Goal: Task Accomplishment & Management: Use online tool/utility

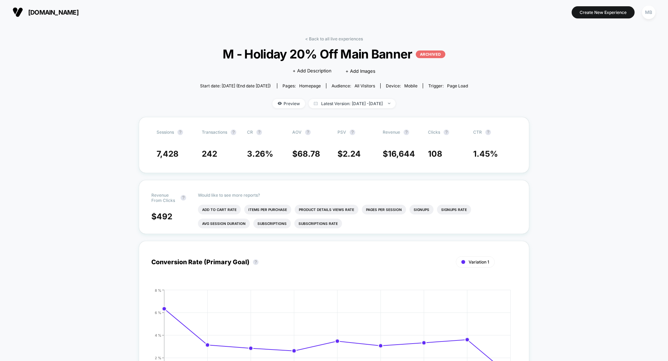
click at [650, 20] on div "MB" at bounding box center [648, 11] width 18 height 17
click at [636, 80] on div "< Back to all live experiences M - Holiday 20% Off Main Banner ARCHIVED Click t…" at bounding box center [334, 368] width 668 height 688
click at [647, 15] on div "MB" at bounding box center [649, 13] width 14 height 14
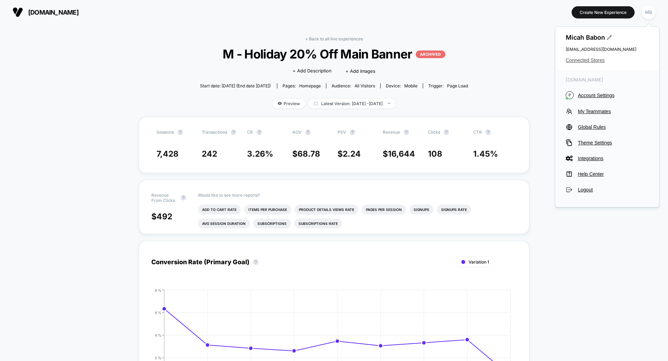
click at [576, 61] on span "Connected Stores" at bounding box center [606, 60] width 83 height 6
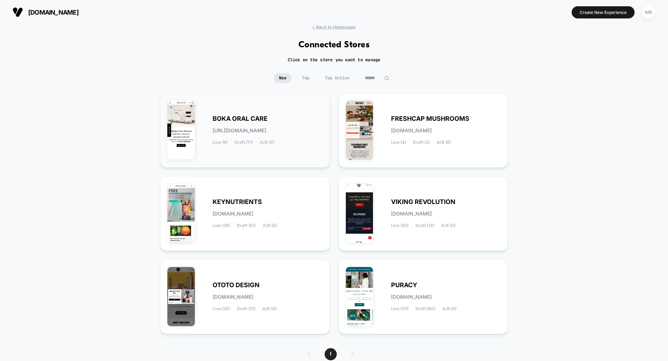
click at [245, 133] on div "BOKA ORAL CARE [URL][DOMAIN_NAME] Live (9) Draft (17) A/B (3)" at bounding box center [267, 130] width 110 height 29
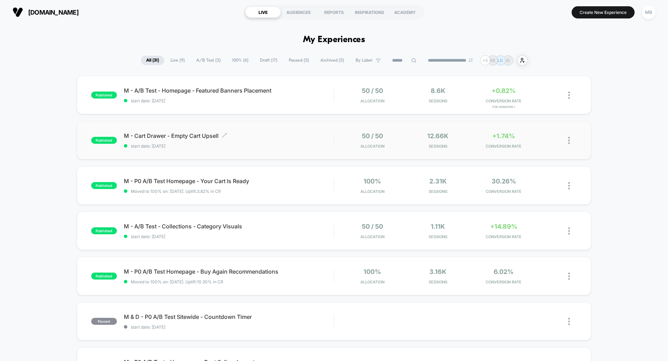
click at [249, 135] on span "M - Cart Drawer - Empty Cart Upsell Click to edit experience details" at bounding box center [229, 135] width 210 height 7
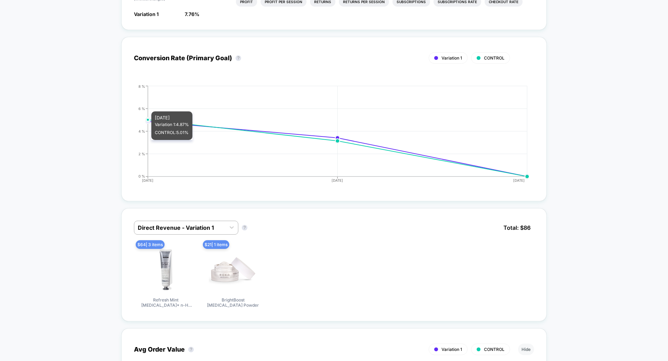
scroll to position [281, 0]
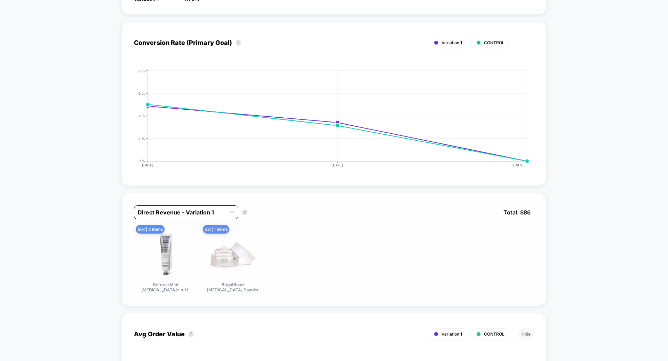
click at [209, 208] on div at bounding box center [180, 212] width 84 height 8
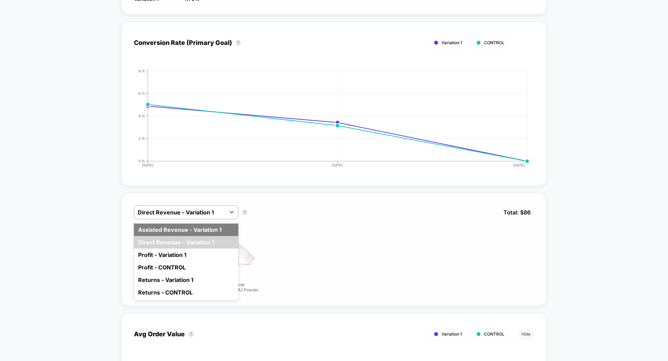
click at [209, 223] on div "Assisted Revenue - Variation 1" at bounding box center [186, 229] width 104 height 13
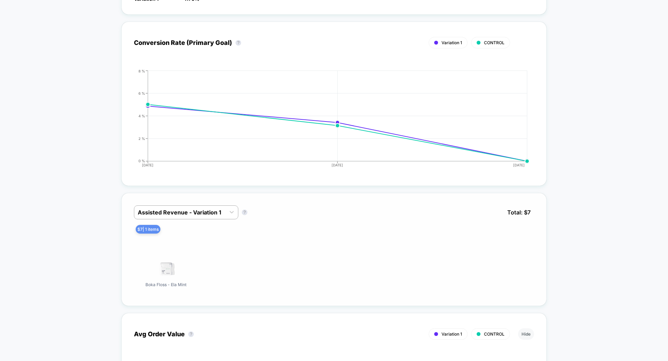
click at [300, 238] on div "$ 7 | 1 items Boka Floss - Ela Mint" at bounding box center [334, 262] width 400 height 64
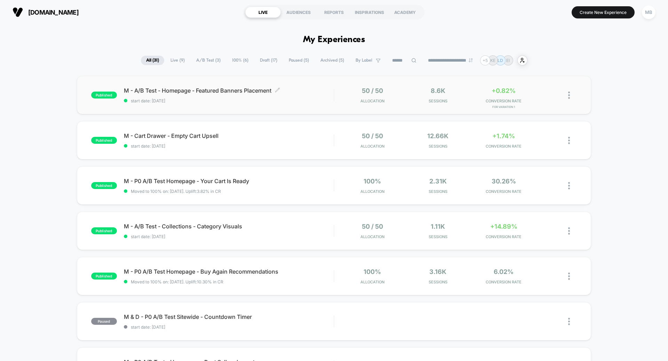
click at [228, 98] on div "M - A/B Test - Homepage - Featured Banners Placement Click to edit experience d…" at bounding box center [229, 95] width 210 height 16
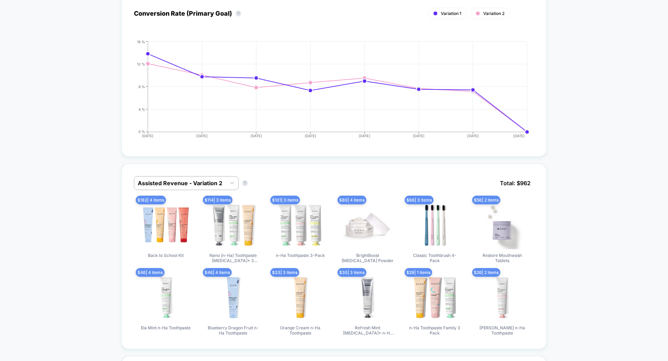
scroll to position [319, 0]
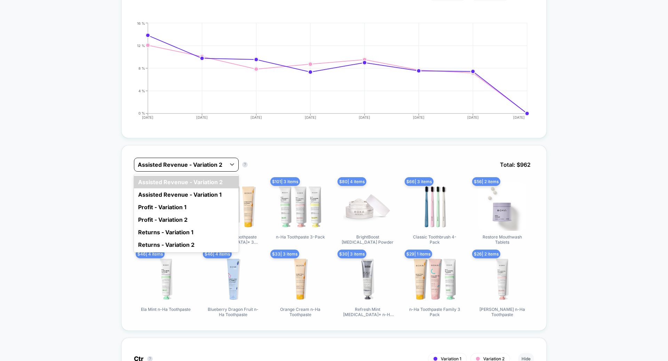
click at [173, 160] on div at bounding box center [180, 164] width 85 height 8
click at [176, 196] on div "Assisted Revenue - Variation 1" at bounding box center [186, 194] width 105 height 13
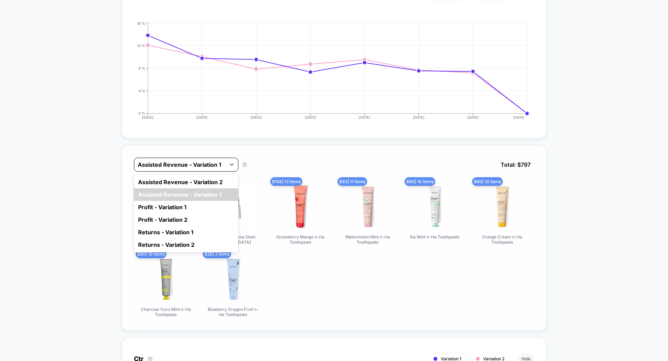
click at [179, 161] on div at bounding box center [180, 164] width 84 height 8
click at [185, 176] on div "Assisted Revenue - Variation 2" at bounding box center [186, 182] width 104 height 13
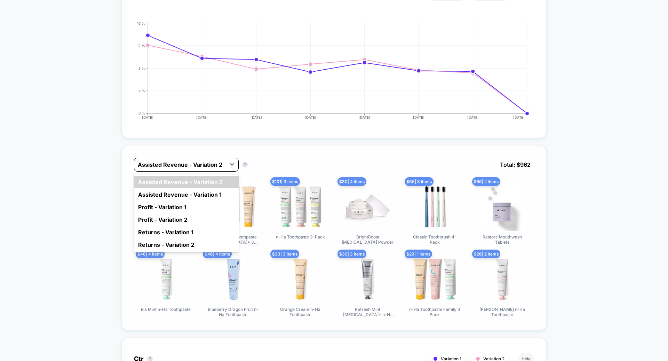
click at [186, 160] on div at bounding box center [180, 164] width 85 height 8
click at [192, 194] on div "Assisted Revenue - Variation 1" at bounding box center [186, 194] width 105 height 13
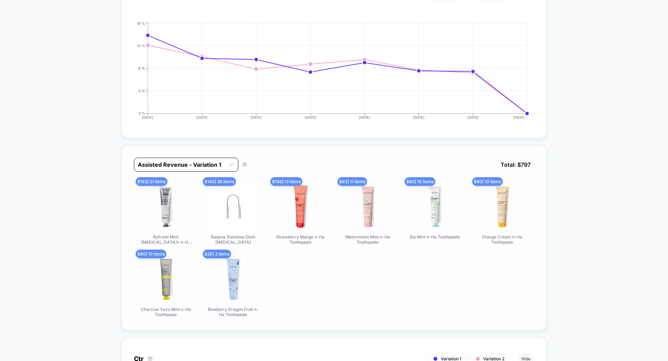
click at [188, 164] on div at bounding box center [180, 164] width 84 height 8
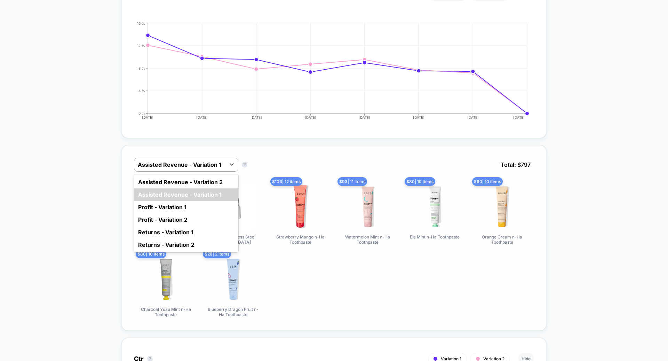
click at [189, 174] on div "Assisted Revenue - Variation 2 Assisted Revenue - Variation 1 Profit - Variatio…" at bounding box center [186, 213] width 104 height 78
click at [189, 176] on div "Assisted Revenue - Variation 2" at bounding box center [186, 182] width 104 height 13
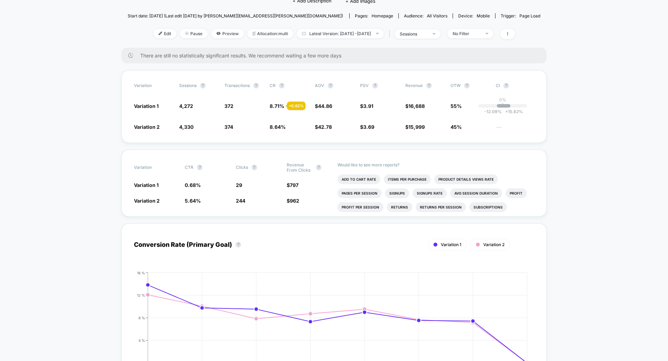
scroll to position [0, 0]
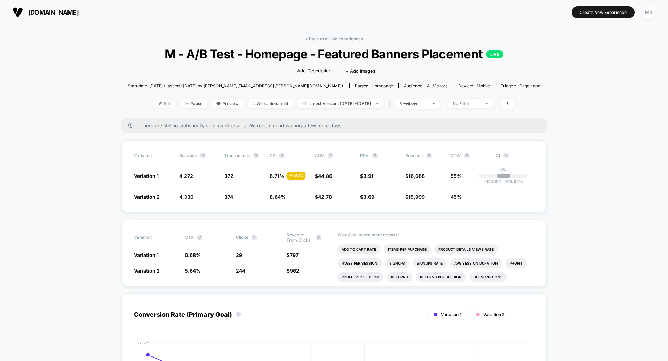
click at [160, 104] on span "Edit" at bounding box center [164, 103] width 23 height 9
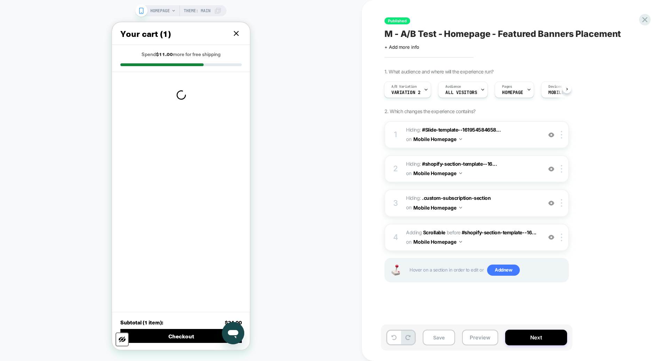
click at [234, 31] on icon at bounding box center [236, 33] width 4 height 4
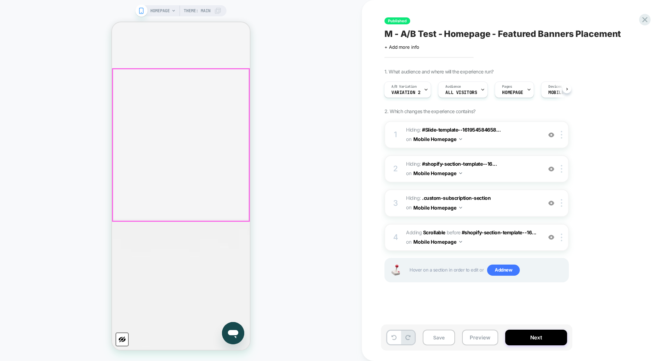
scroll to position [443, 0]
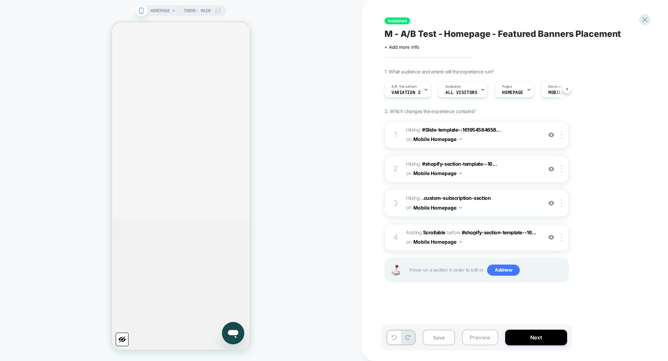
click at [488, 336] on button "Preview" at bounding box center [480, 337] width 36 height 16
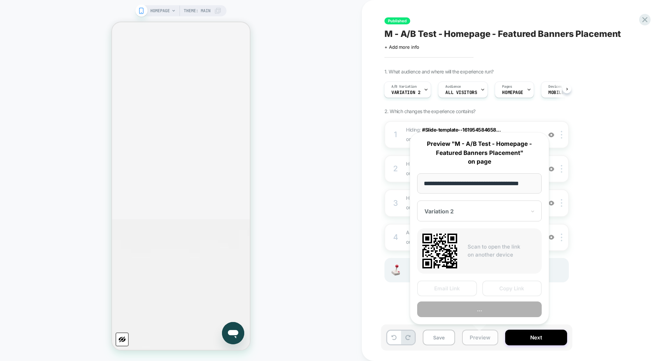
scroll to position [0, 9]
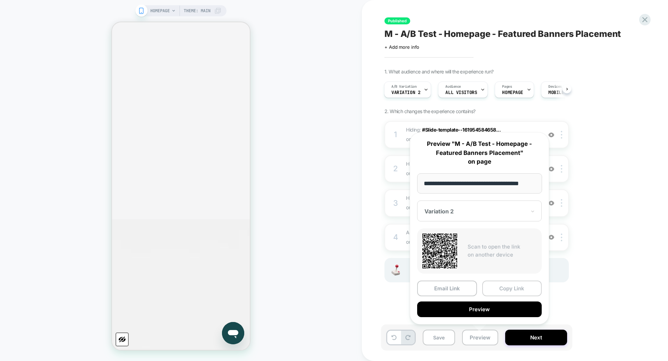
click at [494, 285] on button "Copy Link" at bounding box center [512, 288] width 60 height 16
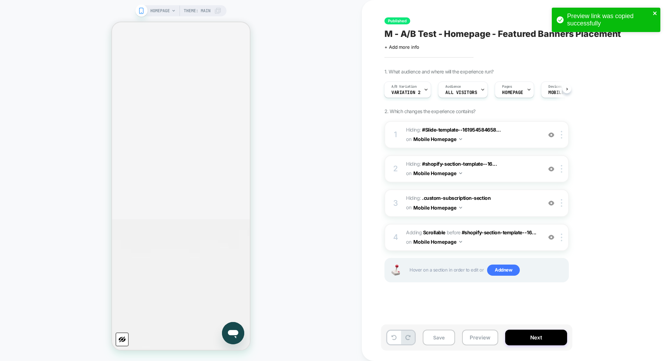
click at [653, 17] on button "close" at bounding box center [654, 13] width 5 height 7
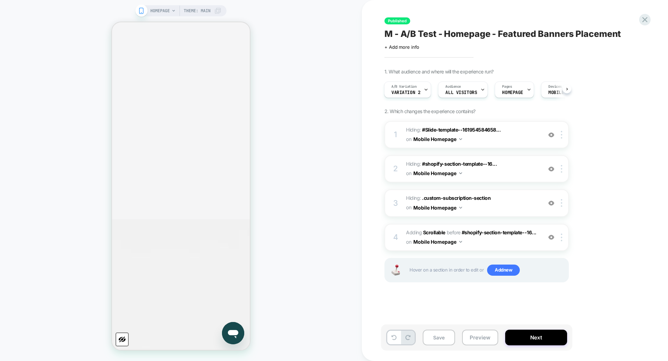
click at [646, 22] on div "Preview link was copied successfully" at bounding box center [605, 21] width 111 height 31
click at [646, 22] on icon at bounding box center [644, 19] width 5 height 5
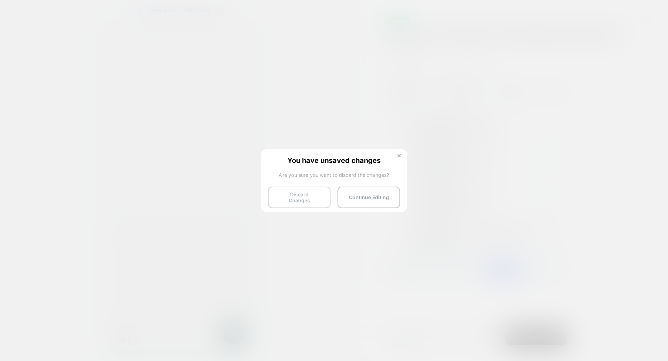
click at [306, 196] on button "Discard Changes" at bounding box center [299, 197] width 63 height 22
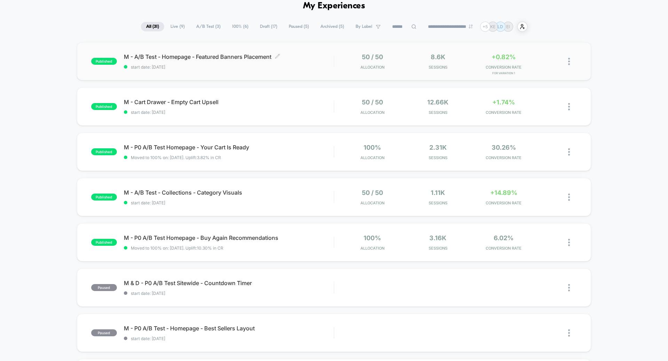
scroll to position [43, 0]
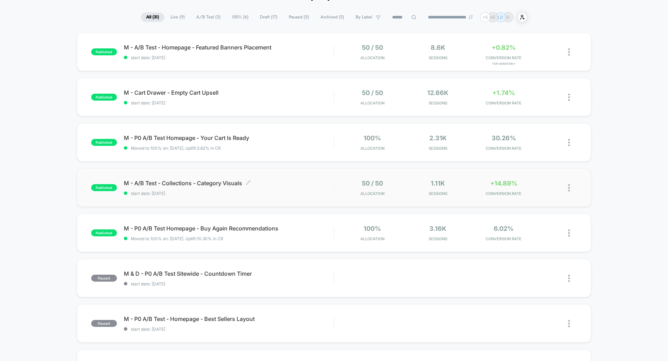
click at [236, 191] on span "start date: [DATE]" at bounding box center [229, 193] width 210 height 5
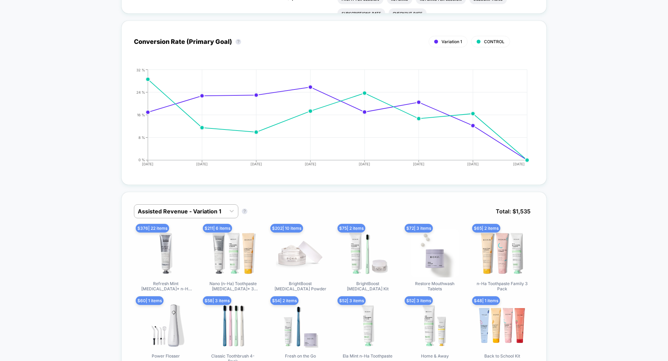
scroll to position [298, 0]
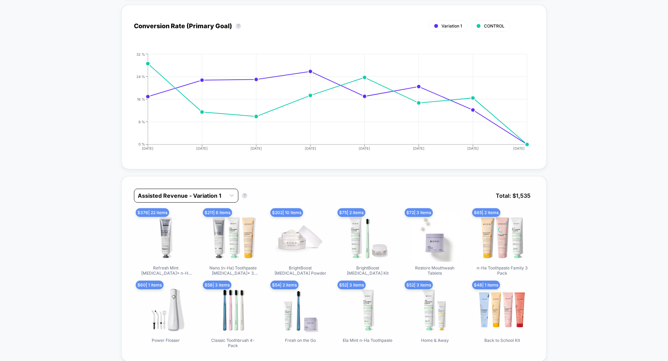
click at [210, 191] on div at bounding box center [180, 195] width 84 height 8
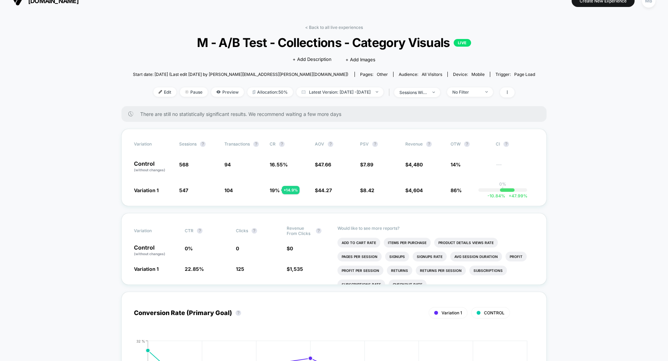
scroll to position [0, 0]
